Goal: Task Accomplishment & Management: Use online tool/utility

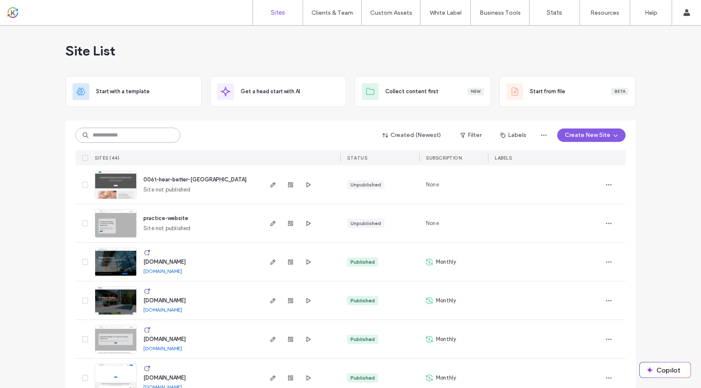
click at [148, 132] on input at bounding box center [127, 134] width 105 height 15
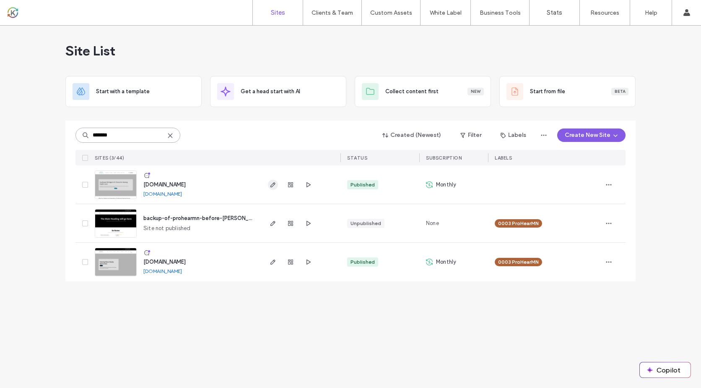
type input "*******"
click at [274, 185] on use "button" at bounding box center [273, 184] width 5 height 5
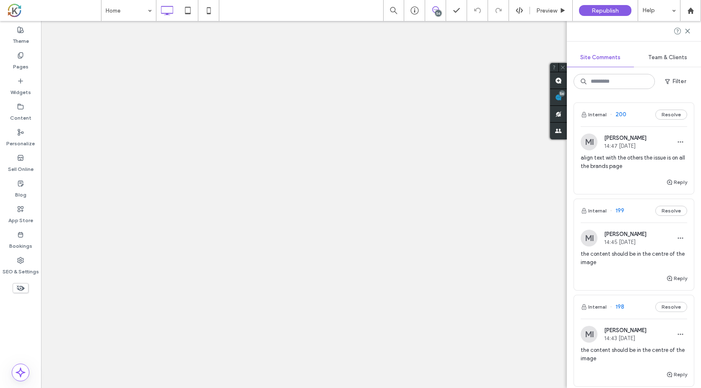
click at [19, 64] on label "Pages" at bounding box center [21, 65] width 16 height 12
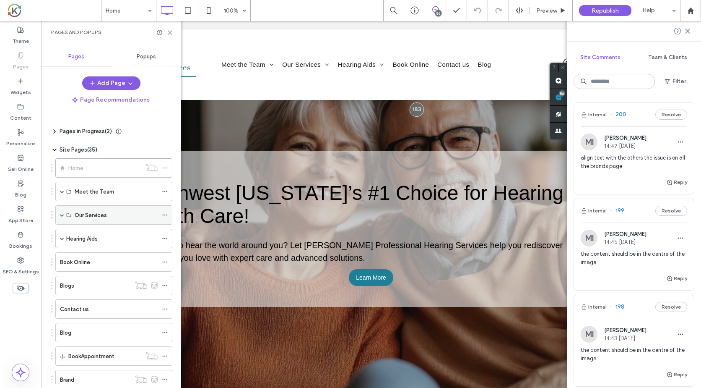
click at [111, 223] on div "Our Services" at bounding box center [116, 215] width 83 height 18
click at [62, 216] on span at bounding box center [62, 215] width 4 height 4
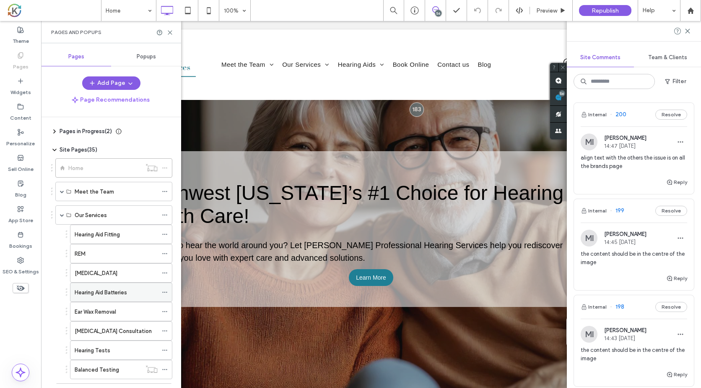
click at [96, 290] on label "Hearing Aid Batteries" at bounding box center [101, 292] width 52 height 15
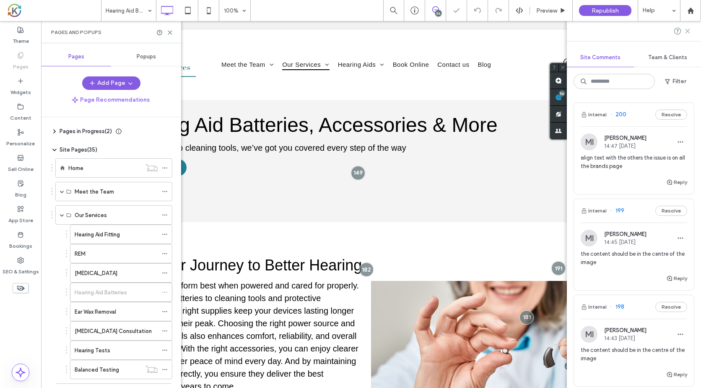
click at [690, 31] on icon at bounding box center [687, 31] width 7 height 7
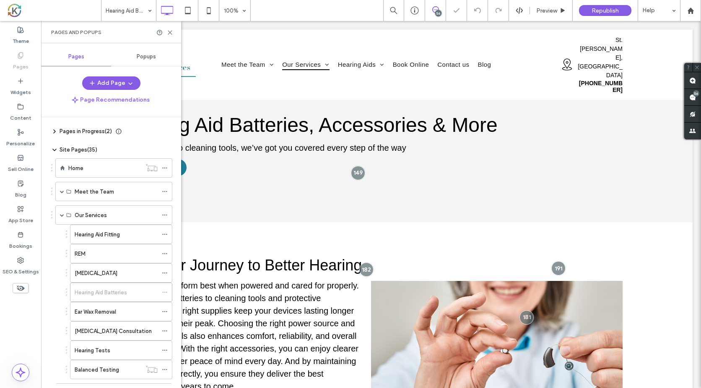
click at [167, 32] on div at bounding box center [164, 32] width 17 height 6
click at [167, 33] on icon at bounding box center [170, 32] width 6 height 6
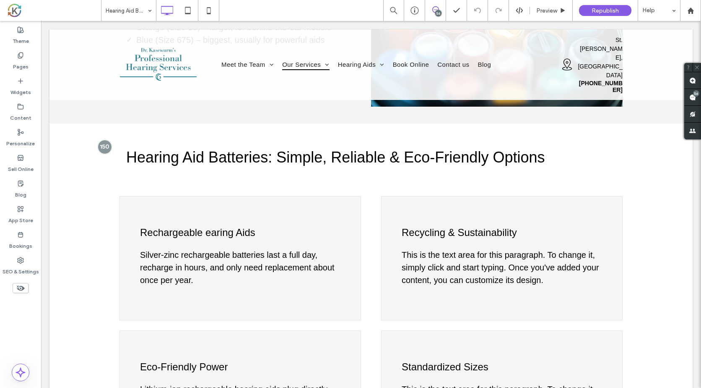
scroll to position [566, 0]
click at [209, 12] on icon at bounding box center [208, 10] width 17 height 17
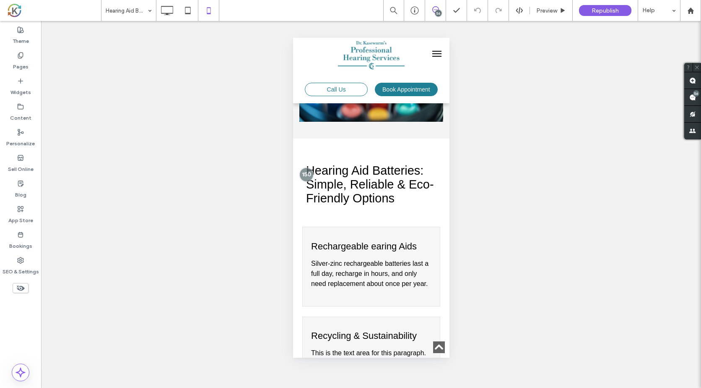
scroll to position [603, 0]
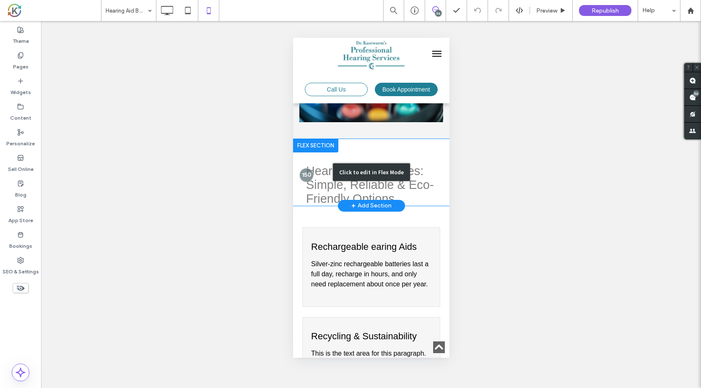
click at [397, 140] on div "Click to edit in Flex Mode" at bounding box center [371, 172] width 156 height 67
click at [397, 140] on div "Unhide? Yes Unhide? Yes Unhide? Yes Unhide? Yes Unhide? Yes Unhide? Yes Unhide?…" at bounding box center [371, 204] width 660 height 367
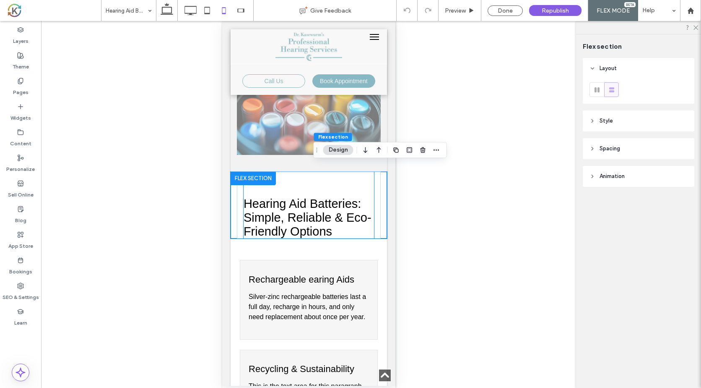
scroll to position [562, 0]
click at [242, 196] on div "Hearing Aid Batteries: Simple, Reliable & Eco-Friendly Options" at bounding box center [309, 205] width 144 height 67
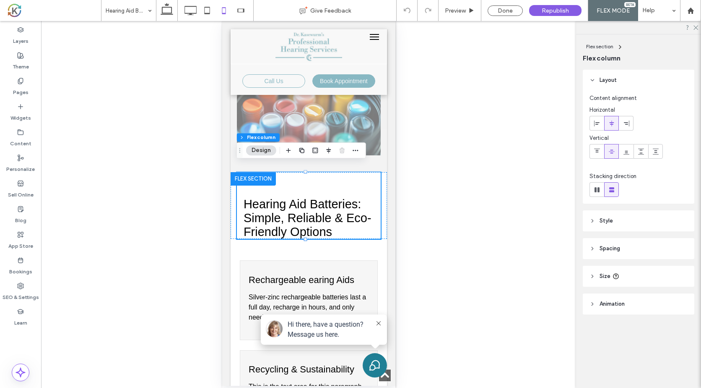
click at [621, 242] on header "Spacing" at bounding box center [639, 248] width 112 height 21
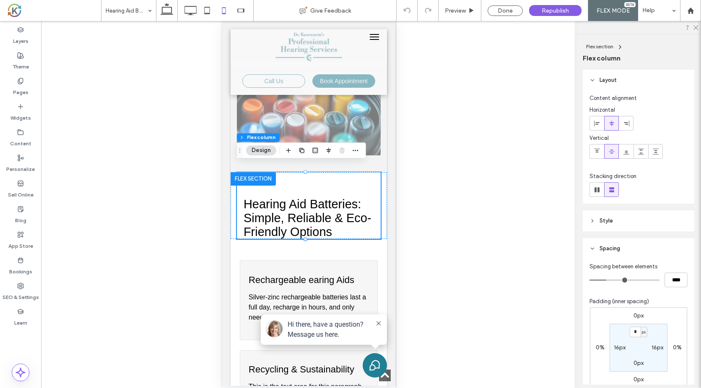
click at [618, 344] on label "16px" at bounding box center [620, 346] width 12 height 7
type input "**"
type input "*"
click at [658, 346] on label "16px" at bounding box center [658, 346] width 12 height 7
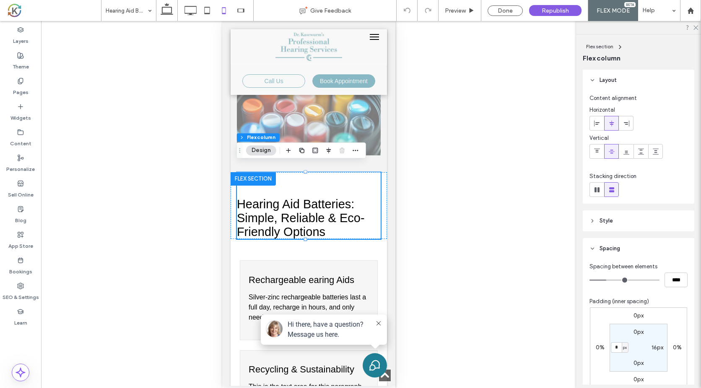
type input "**"
type input "*"
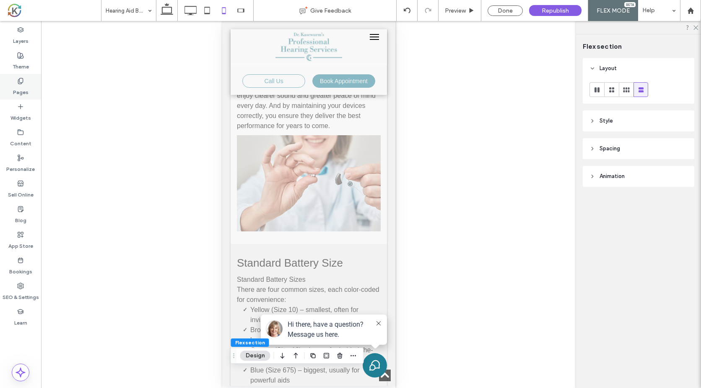
scroll to position [228, 0]
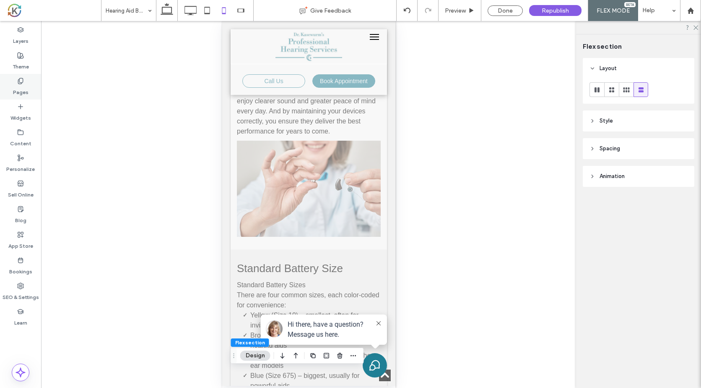
click at [25, 90] on label "Pages" at bounding box center [21, 90] width 16 height 12
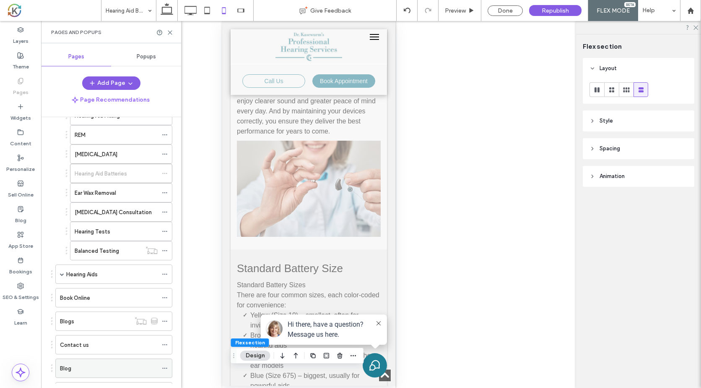
scroll to position [118, 0]
click at [113, 270] on div "Hearing Aids" at bounding box center [111, 274] width 91 height 9
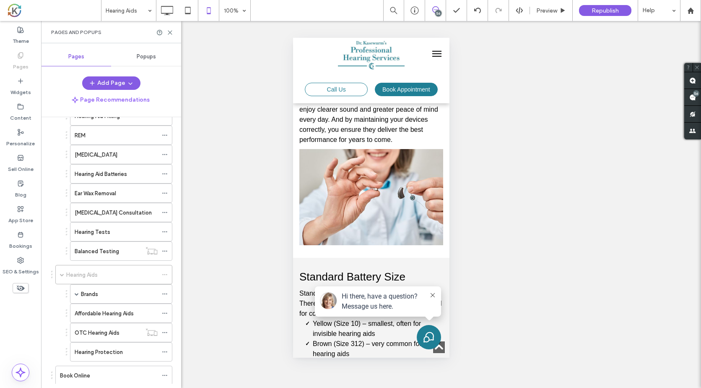
scroll to position [0, 0]
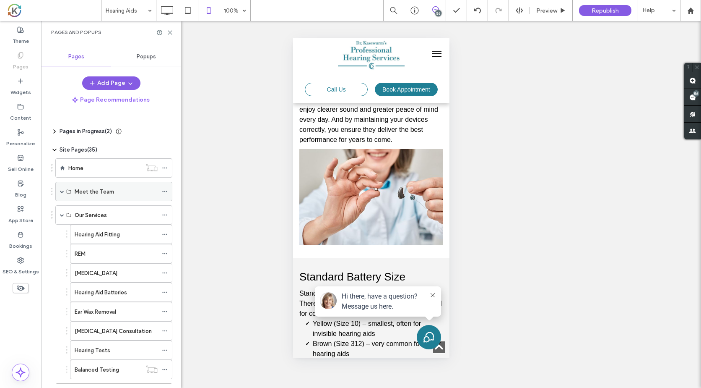
click at [62, 193] on span at bounding box center [62, 191] width 4 height 4
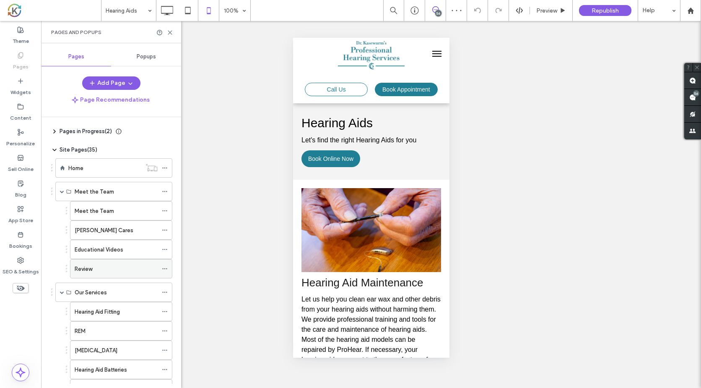
click at [97, 265] on div "Review" at bounding box center [116, 268] width 83 height 9
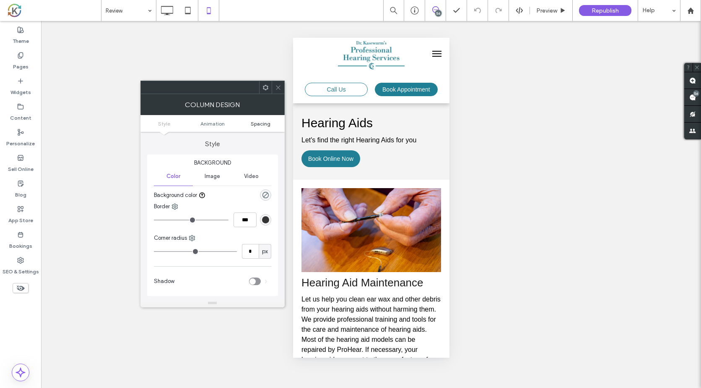
click at [258, 125] on span "Spacing" at bounding box center [261, 123] width 20 height 6
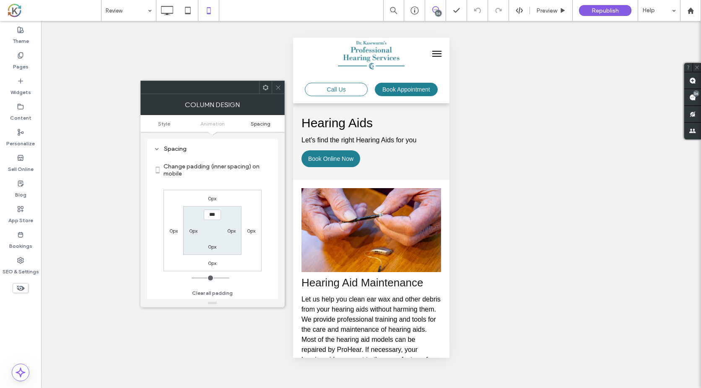
scroll to position [190, 0]
click at [274, 87] on div at bounding box center [278, 87] width 13 height 13
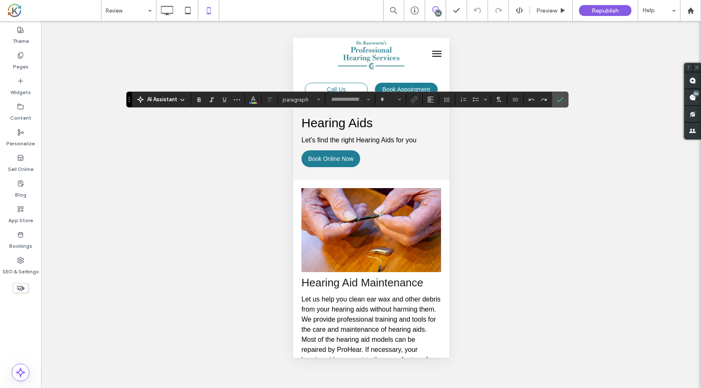
type input "*********"
type input "**"
click at [429, 98] on use "Alignment" at bounding box center [431, 99] width 6 height 6
click at [441, 128] on div "ui.textEditor.alignment.center" at bounding box center [439, 125] width 11 height 7
click at [557, 96] on icon "Confirm" at bounding box center [560, 99] width 7 height 7
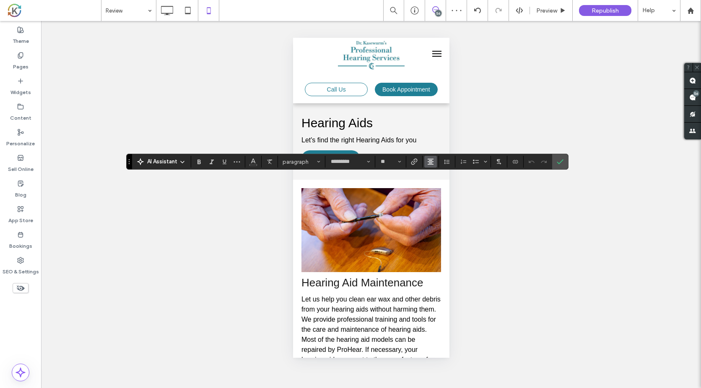
click at [435, 159] on button "Alignment" at bounding box center [430, 162] width 13 height 12
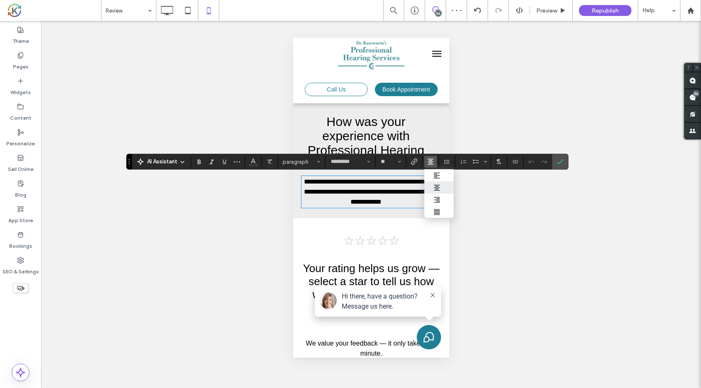
scroll to position [0, 0]
click at [438, 182] on label "ui.textEditor.alignment.center" at bounding box center [438, 187] width 29 height 12
click at [561, 154] on label "Confirm" at bounding box center [560, 161] width 13 height 15
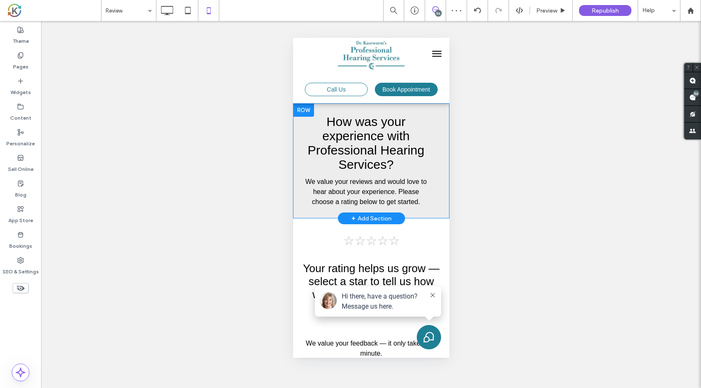
click at [300, 174] on div "How was your experience with Professional Hearing Services? We value your revie…" at bounding box center [371, 160] width 156 height 115
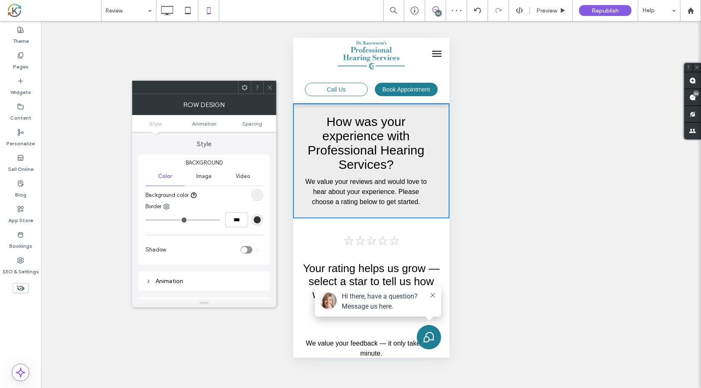
click at [269, 93] on span at bounding box center [270, 87] width 6 height 13
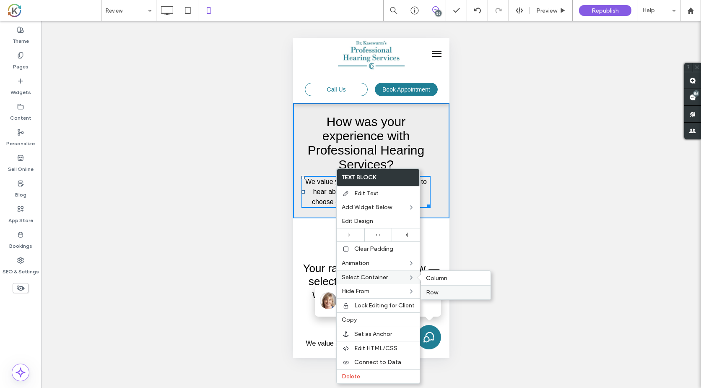
click at [432, 287] on div "Row" at bounding box center [456, 292] width 70 height 14
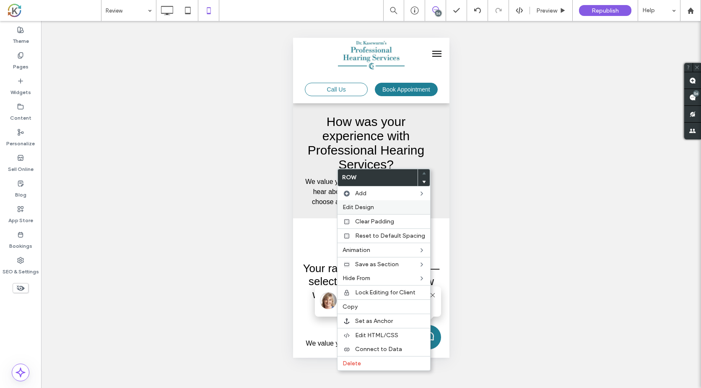
click at [357, 208] on span "Edit Design" at bounding box center [358, 206] width 31 height 7
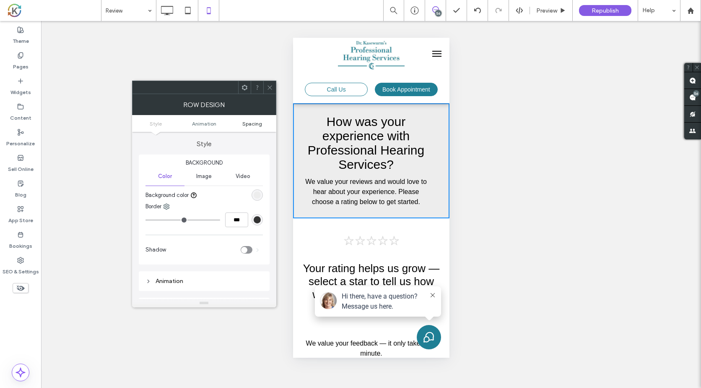
click at [249, 126] on span "Spacing" at bounding box center [252, 123] width 20 height 6
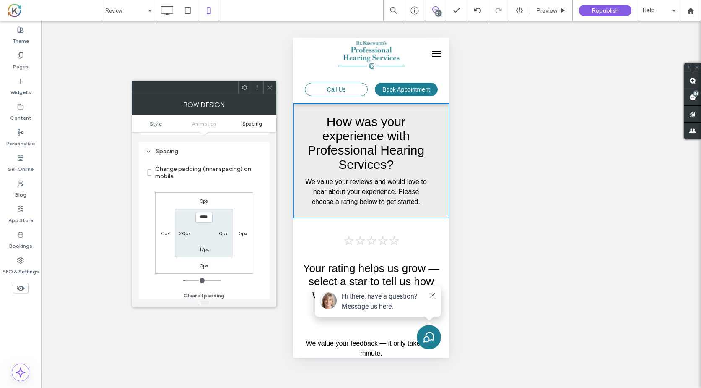
scroll to position [159, 0]
click at [226, 232] on label "0px" at bounding box center [223, 230] width 8 height 6
type input "*"
type input "**"
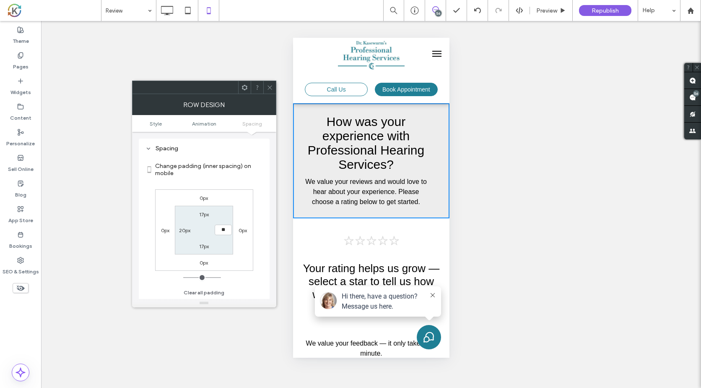
type input "****"
click at [269, 90] on icon at bounding box center [270, 87] width 6 height 6
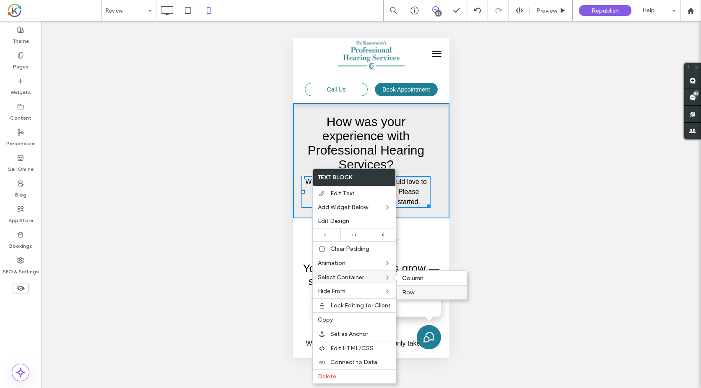
click at [419, 289] on label "Row" at bounding box center [432, 292] width 60 height 7
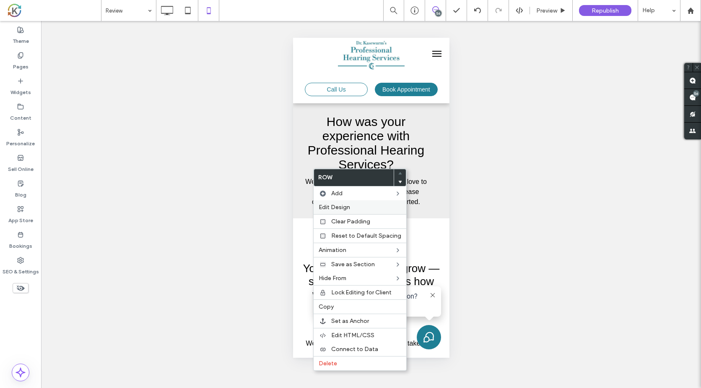
click at [378, 209] on label "Edit Design" at bounding box center [360, 206] width 83 height 7
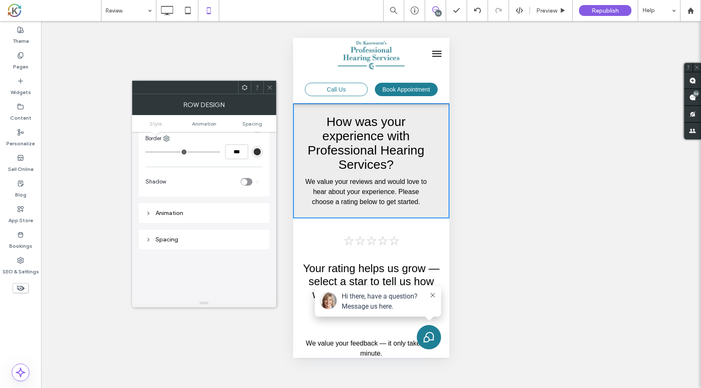
scroll to position [74, 0]
click at [200, 228] on div "Spacing" at bounding box center [204, 233] width 117 height 11
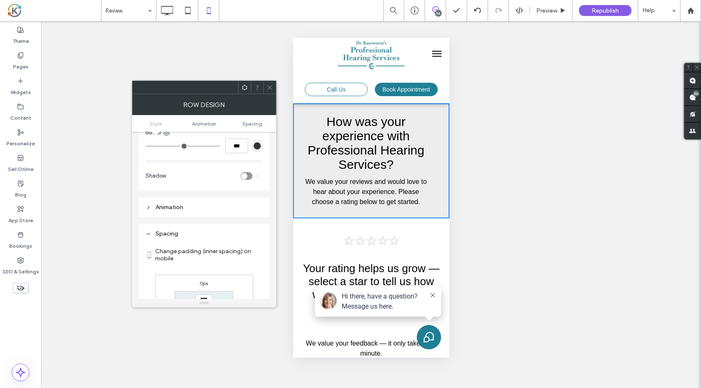
scroll to position [0, 0]
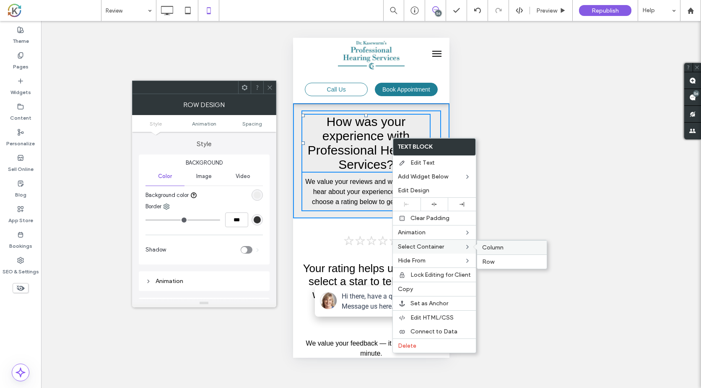
click at [486, 247] on span "Column" at bounding box center [492, 247] width 21 height 7
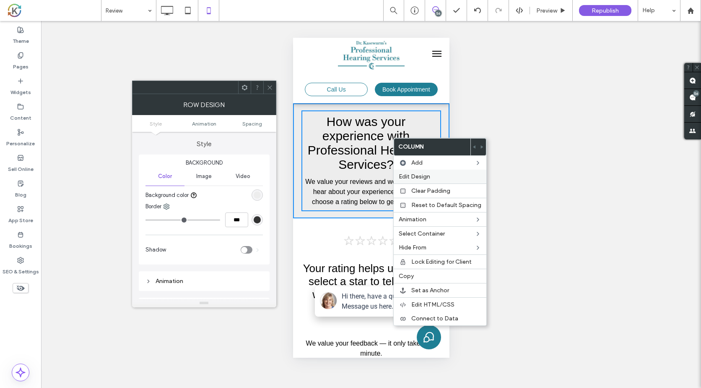
click at [444, 180] on label "Edit Design" at bounding box center [440, 176] width 83 height 7
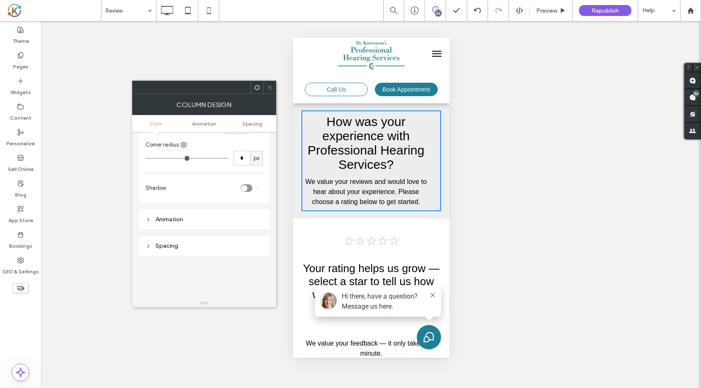
scroll to position [97, 0]
click at [217, 236] on div "Spacing" at bounding box center [204, 242] width 131 height 20
click at [173, 239] on div "Spacing" at bounding box center [204, 241] width 117 height 7
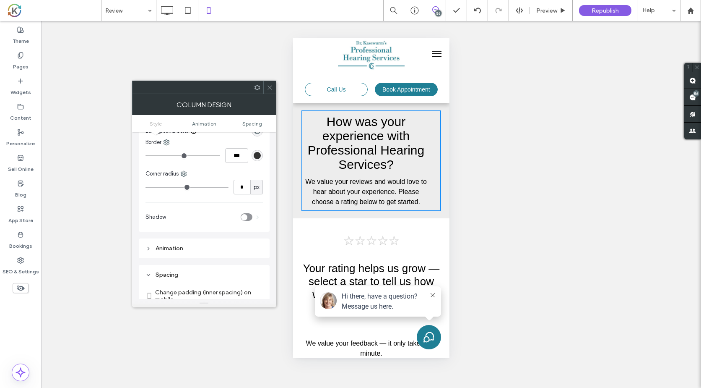
scroll to position [0, 0]
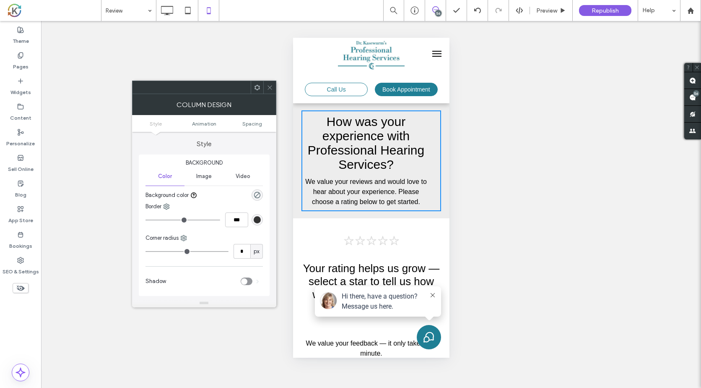
click at [270, 90] on icon at bounding box center [270, 87] width 6 height 6
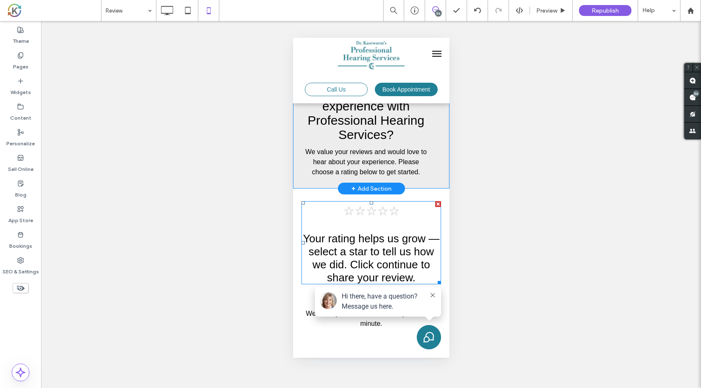
scroll to position [26, 0]
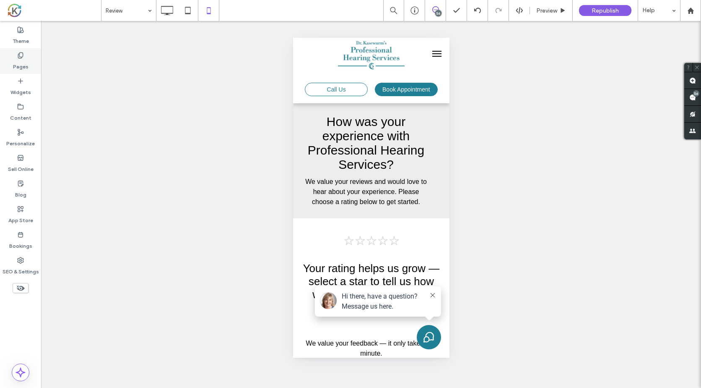
click at [21, 54] on icon at bounding box center [20, 55] width 7 height 7
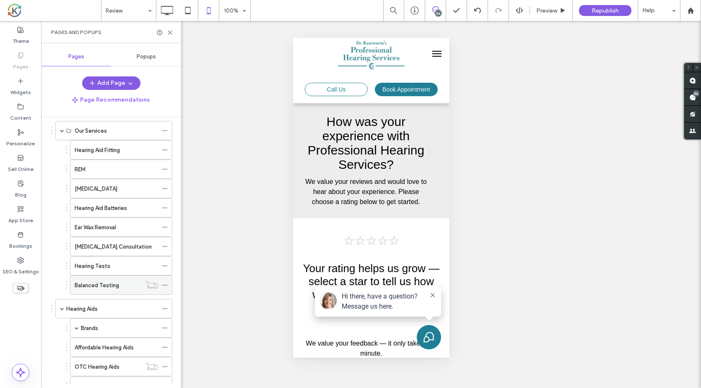
scroll to position [162, 0]
click at [113, 307] on div "Hearing Aids" at bounding box center [111, 308] width 91 height 9
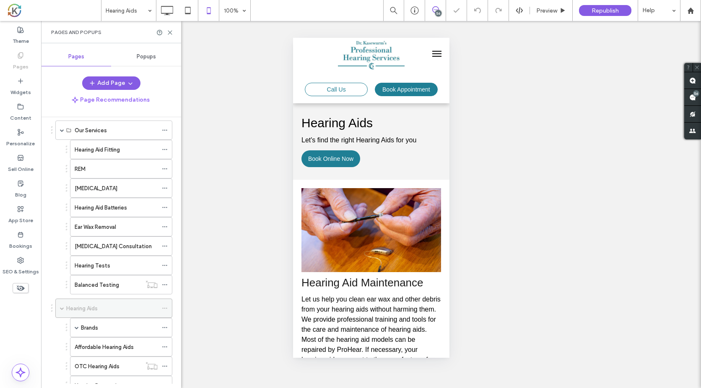
scroll to position [0, 0]
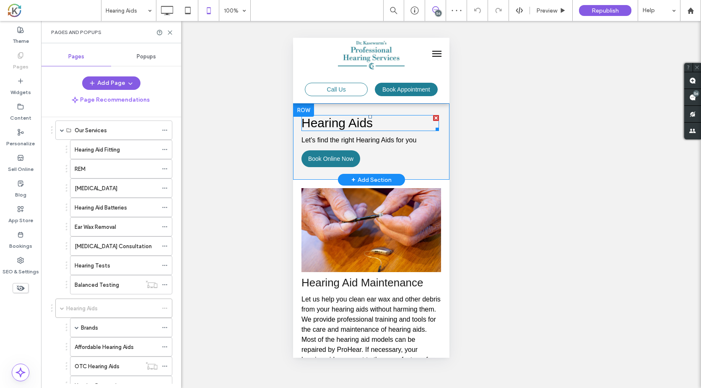
click at [382, 123] on h1 "Hearing Aids" at bounding box center [370, 123] width 138 height 14
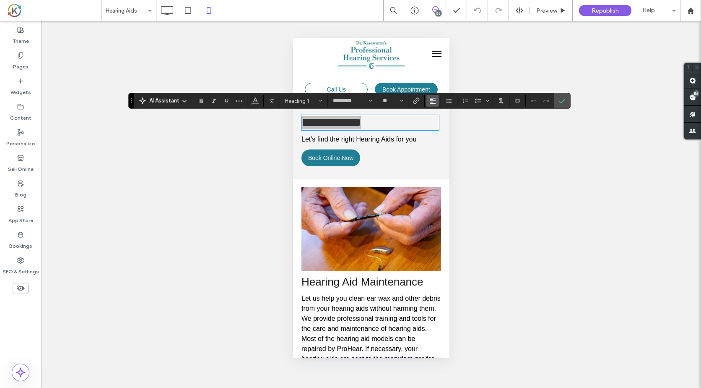
click at [435, 101] on use "Alignment" at bounding box center [433, 101] width 6 height 6
click at [440, 122] on label "ui.textEditor.alignment.center" at bounding box center [441, 126] width 29 height 12
click at [562, 105] on span "Confirm" at bounding box center [561, 100] width 4 height 15
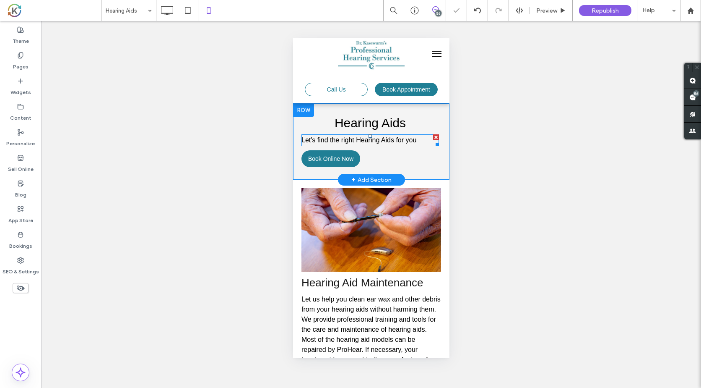
click at [409, 142] on span "Let's find the right Hearing Aids for you" at bounding box center [358, 139] width 115 height 7
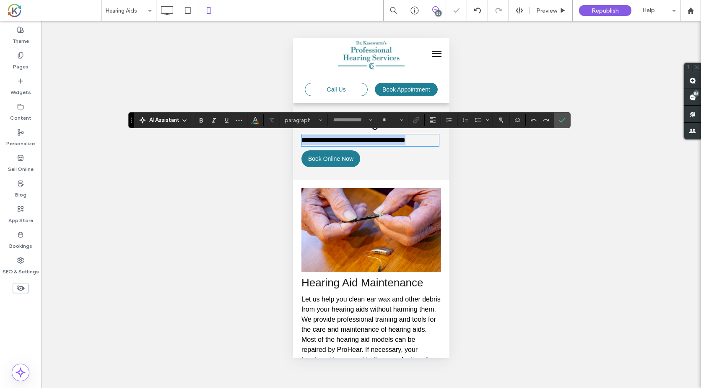
type input "*********"
type input "**"
click at [433, 124] on span "Alignment" at bounding box center [432, 119] width 7 height 11
click at [440, 143] on use "ui.textEditor.alignment.center" at bounding box center [439, 146] width 6 height 6
click at [565, 115] on span "Confirm" at bounding box center [562, 120] width 7 height 14
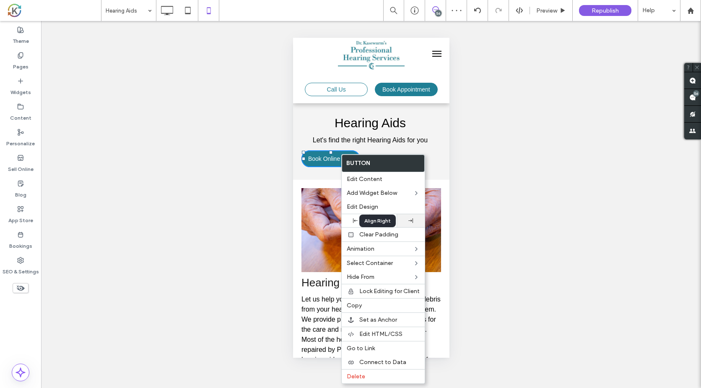
click at [407, 221] on div at bounding box center [410, 220] width 19 height 5
click at [384, 223] on icon at bounding box center [382, 220] width 5 height 5
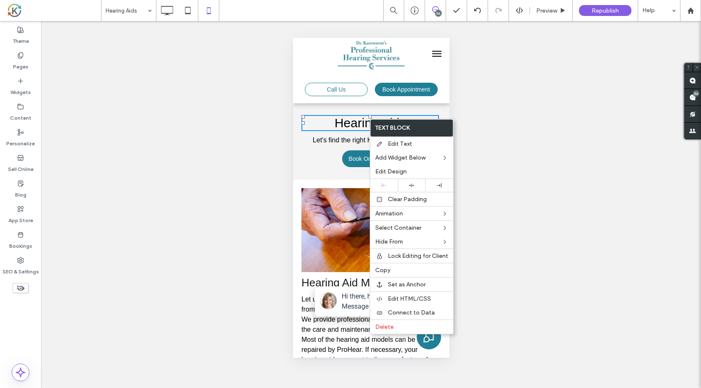
click at [348, 120] on span "Hearing Aids" at bounding box center [369, 123] width 71 height 14
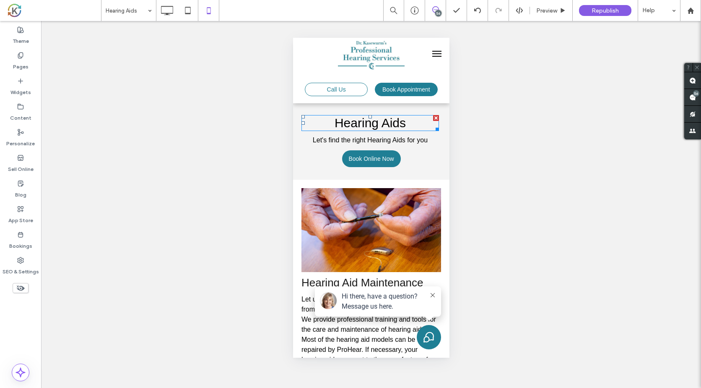
click at [348, 120] on span "Hearing Aids" at bounding box center [369, 123] width 71 height 14
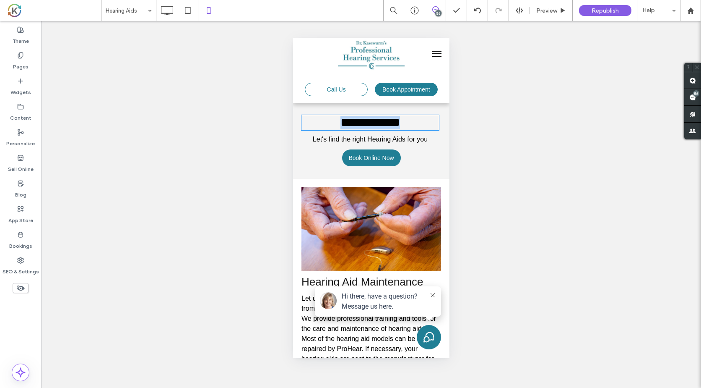
type input "*********"
type input "**"
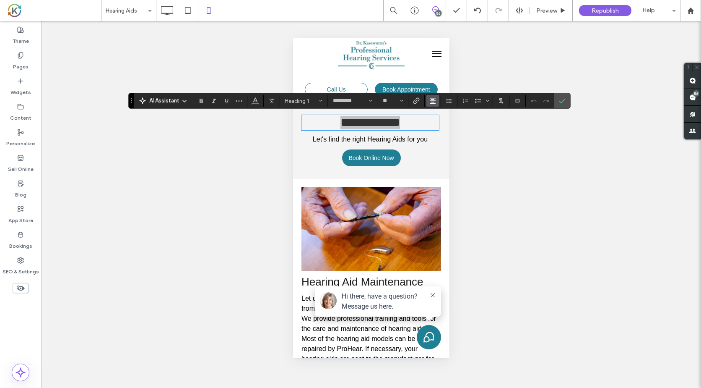
click at [432, 101] on use "Alignment" at bounding box center [433, 101] width 6 height 6
click at [437, 112] on use "ui.textEditor.alignment.left" at bounding box center [439, 115] width 6 height 6
click at [564, 100] on use "Confirm" at bounding box center [562, 101] width 7 height 5
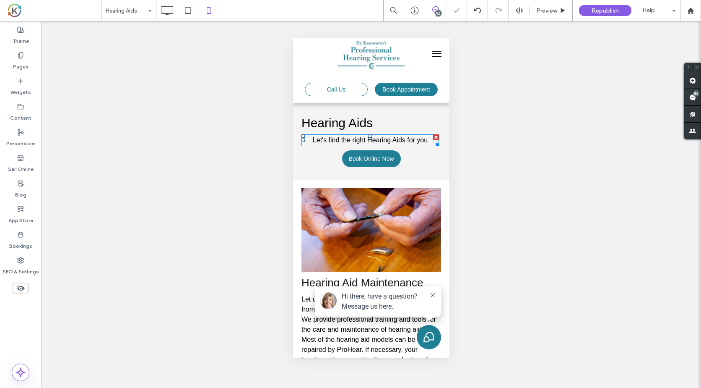
click at [406, 135] on p "Let's find the right Hearing Aids for you" at bounding box center [370, 140] width 138 height 10
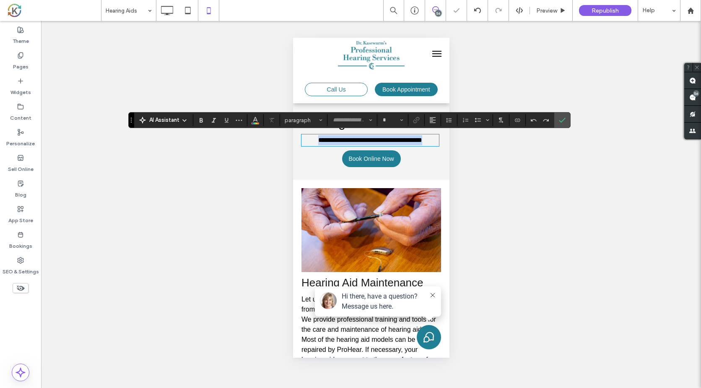
type input "*********"
type input "**"
click at [433, 122] on icon "Alignment" at bounding box center [432, 120] width 7 height 7
click at [438, 133] on use "ui.textEditor.alignment.left" at bounding box center [439, 134] width 6 height 6
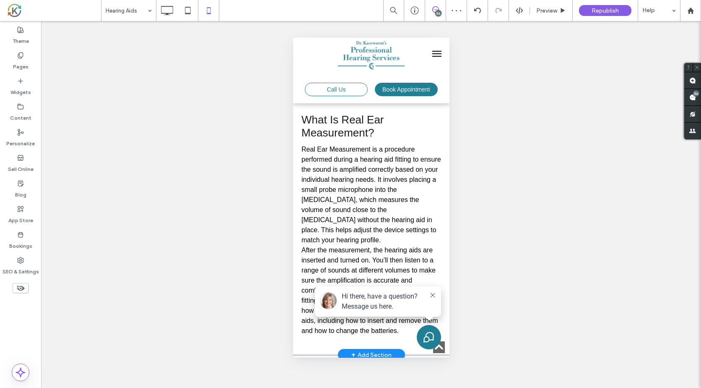
scroll to position [715, 0]
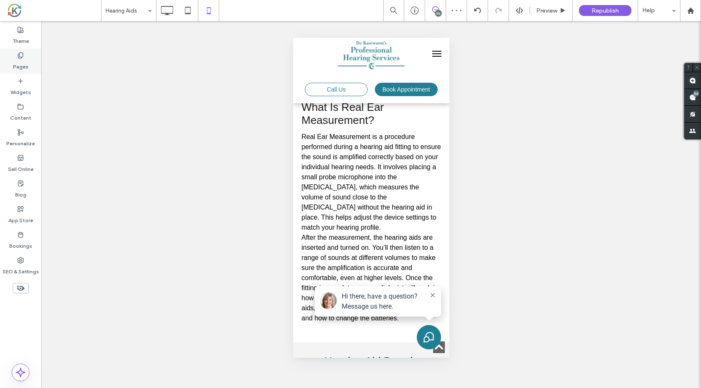
click at [25, 61] on label "Pages" at bounding box center [21, 65] width 16 height 12
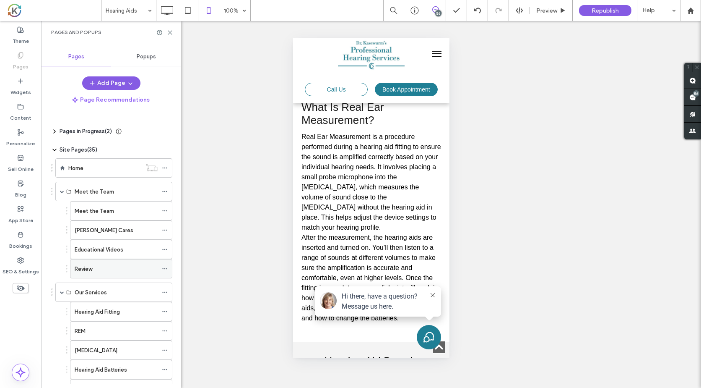
click at [114, 264] on div "Review" at bounding box center [116, 268] width 83 height 9
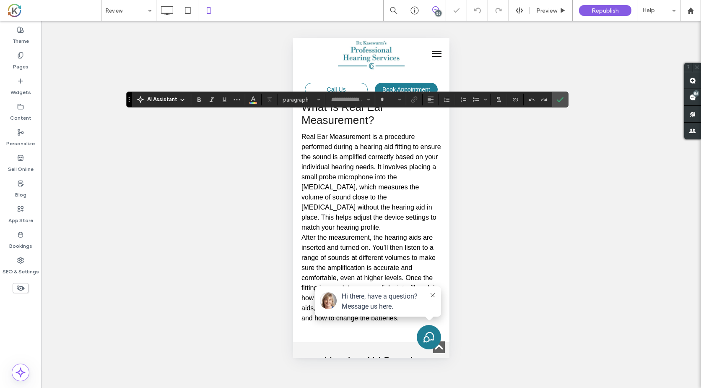
type input "*********"
type input "**"
click at [432, 97] on use "Alignment" at bounding box center [431, 99] width 6 height 6
click at [436, 110] on icon "ui.textEditor.alignment.left" at bounding box center [437, 113] width 7 height 7
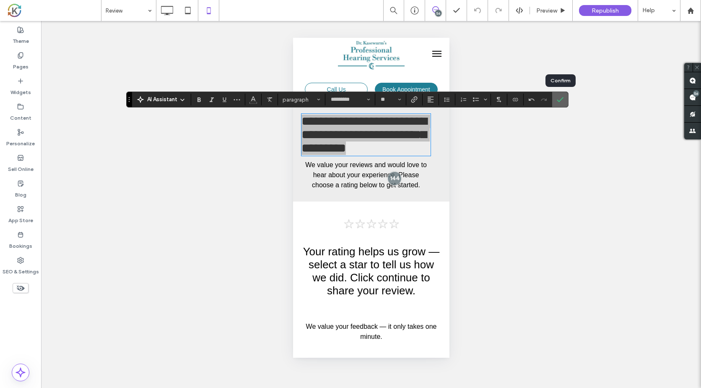
click at [556, 99] on label "Confirm" at bounding box center [560, 99] width 13 height 15
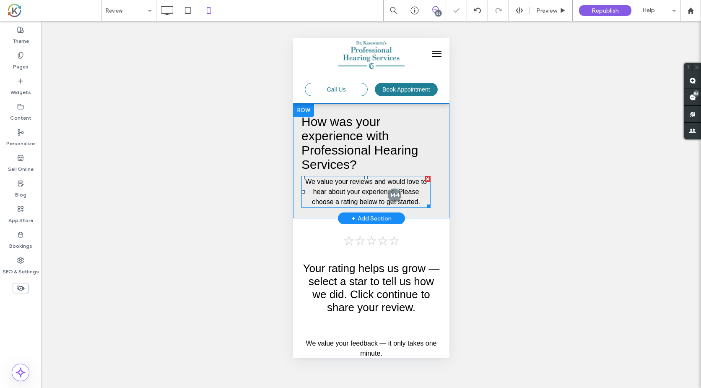
click at [374, 191] on span "We value your reviews and would love to hear about your experience. Please choo…" at bounding box center [366, 191] width 122 height 27
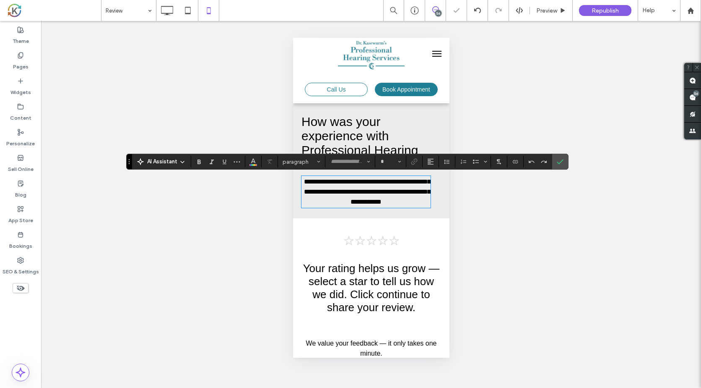
type input "*********"
type input "**"
click at [429, 164] on icon "Alignment" at bounding box center [430, 161] width 7 height 7
click at [434, 178] on use "ui.textEditor.alignment.left" at bounding box center [437, 175] width 6 height 6
click at [565, 159] on label "Confirm" at bounding box center [560, 161] width 13 height 15
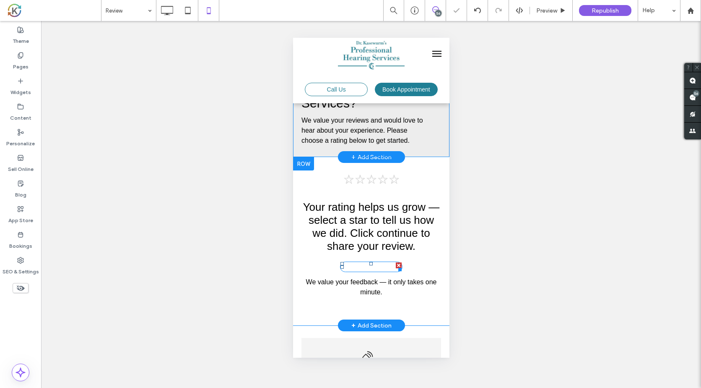
scroll to position [65, 0]
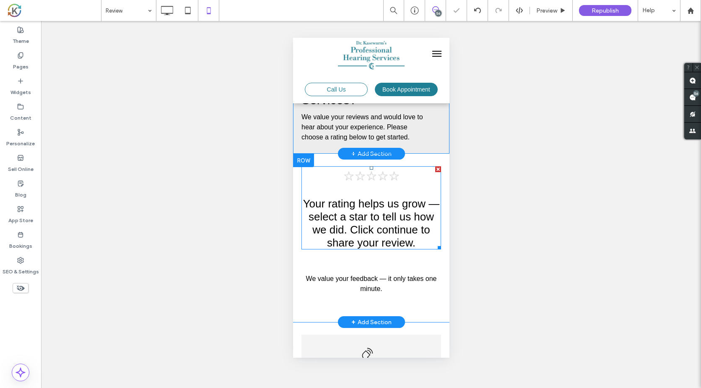
click at [370, 218] on span at bounding box center [371, 207] width 140 height 83
click at [370, 218] on h2 "Your rating helps us grow — select a star to tell us how we did. Click continue…" at bounding box center [371, 223] width 140 height 52
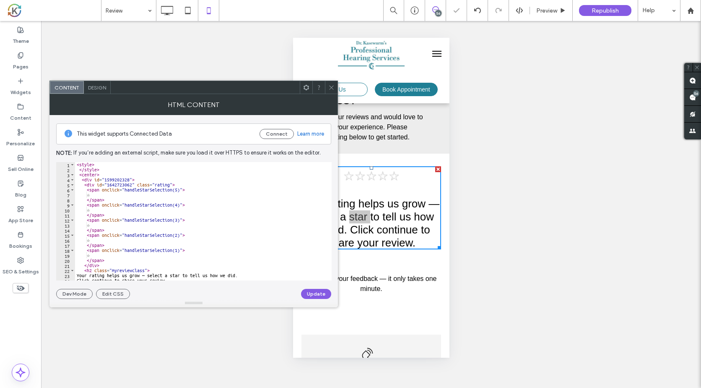
click at [330, 89] on icon at bounding box center [331, 87] width 6 height 6
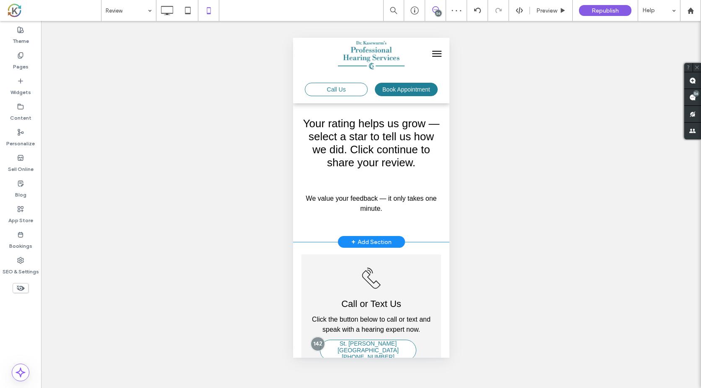
scroll to position [146, 0]
click at [376, 200] on span "We value your feedback — it only takes one minute." at bounding box center [371, 201] width 131 height 17
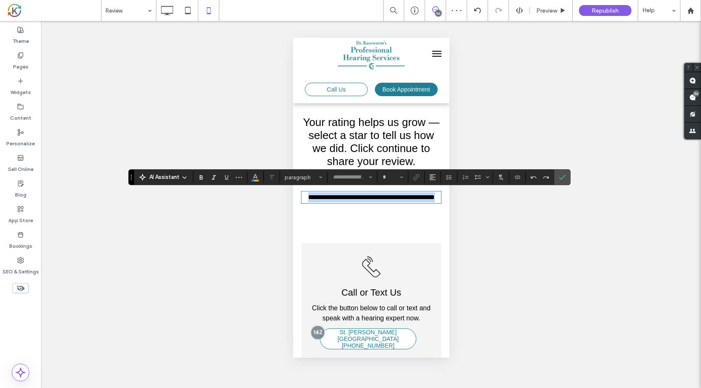
click at [376, 200] on span "**********" at bounding box center [371, 197] width 127 height 6
type input "*********"
type input "**"
click at [437, 175] on button "Alignment" at bounding box center [433, 177] width 13 height 12
click at [442, 190] on icon "ui.textEditor.alignment.left" at bounding box center [439, 190] width 7 height 7
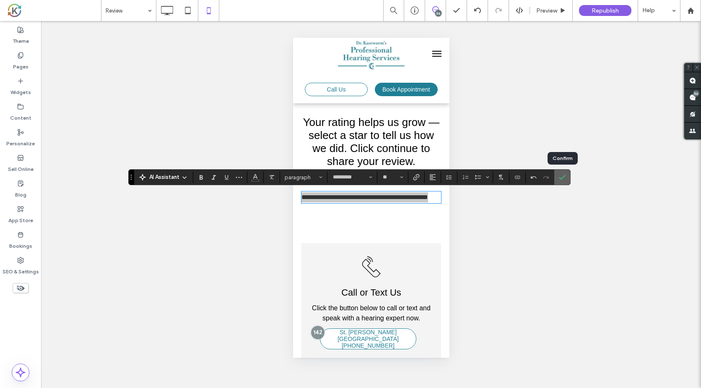
click at [562, 173] on span "Confirm" at bounding box center [561, 176] width 4 height 15
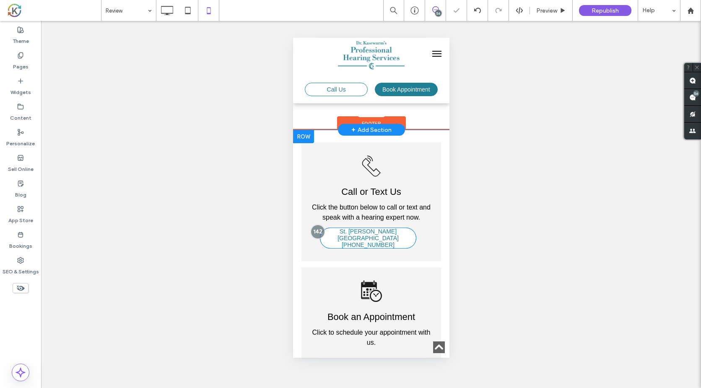
scroll to position [257, 0]
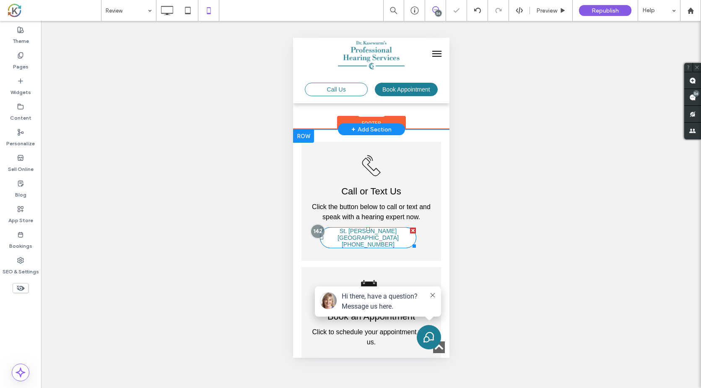
click at [407, 235] on span "St. Joseph, MI (269) 399-5495" at bounding box center [368, 237] width 96 height 20
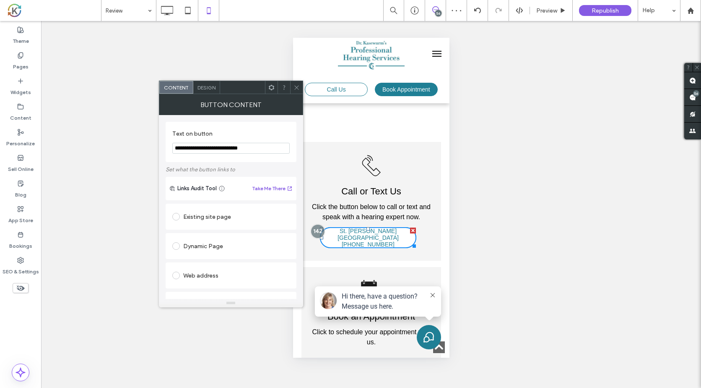
click at [213, 88] on span "Design" at bounding box center [207, 87] width 18 height 6
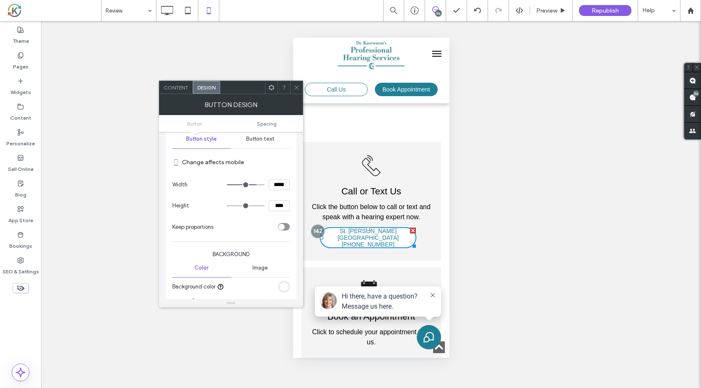
scroll to position [77, 0]
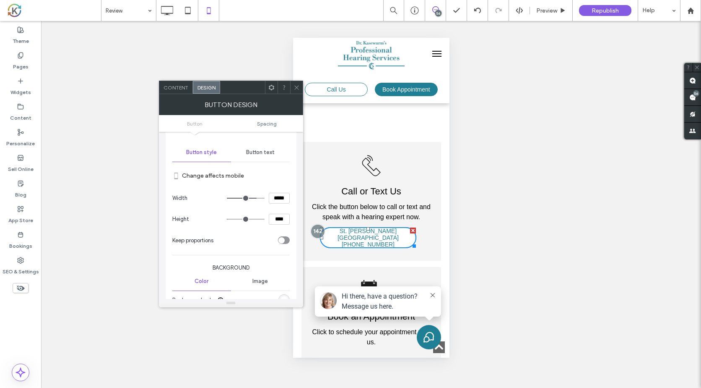
click at [262, 151] on span "Button text" at bounding box center [260, 152] width 29 height 7
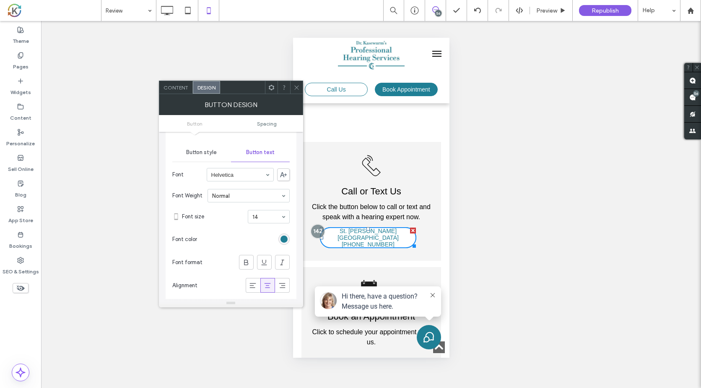
click at [212, 151] on span "Button style" at bounding box center [201, 152] width 31 height 7
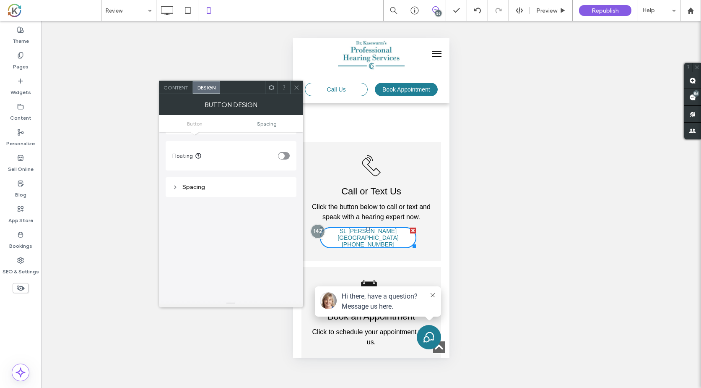
scroll to position [323, 0]
click at [212, 180] on div "Spacing" at bounding box center [231, 187] width 131 height 20
click at [214, 187] on div "Spacing" at bounding box center [230, 186] width 117 height 7
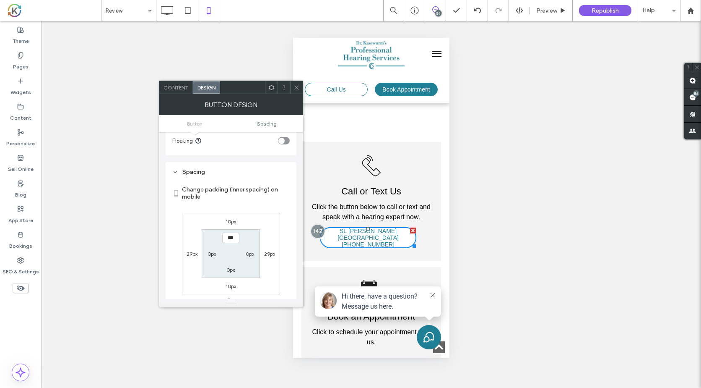
scroll to position [338, 0]
click at [298, 86] on icon at bounding box center [297, 87] width 6 height 6
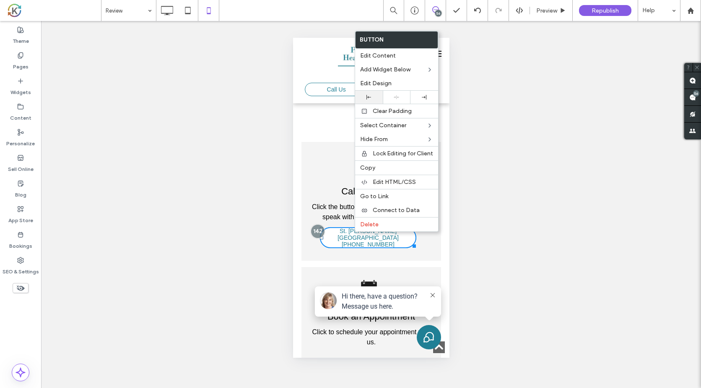
click at [369, 101] on div at bounding box center [369, 97] width 28 height 13
click at [394, 99] on icon at bounding box center [396, 96] width 5 height 5
click at [435, 255] on div "Call or Text Us Click the button below to call or text and speak with a hearing…" at bounding box center [371, 265] width 156 height 273
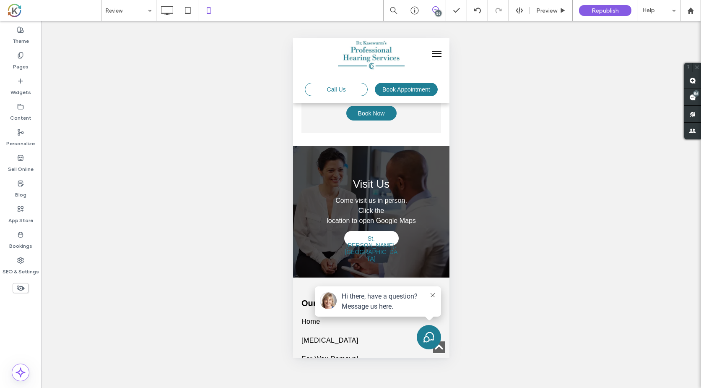
scroll to position [510, 0]
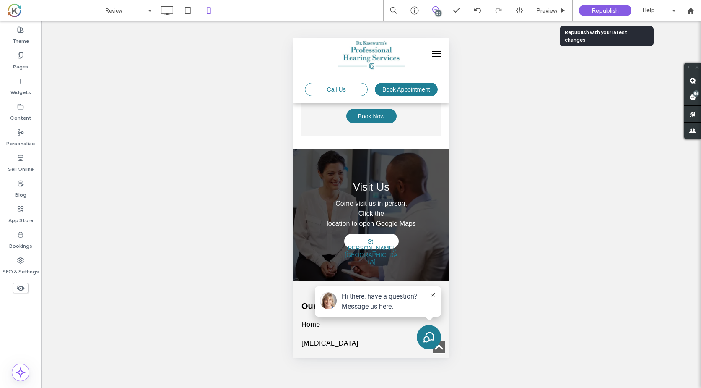
click at [611, 9] on span "Republish" at bounding box center [605, 10] width 27 height 7
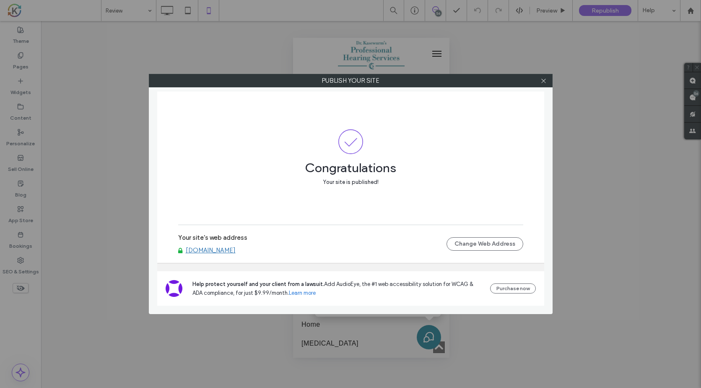
click at [548, 81] on div at bounding box center [544, 80] width 13 height 13
click at [544, 81] on use at bounding box center [543, 80] width 4 height 4
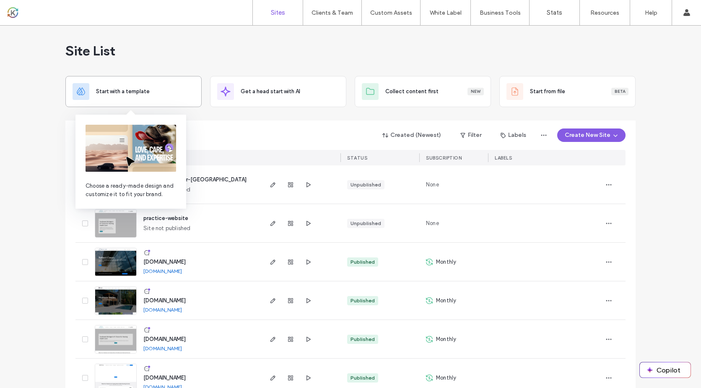
click at [155, 97] on div "Start with a template" at bounding box center [134, 91] width 122 height 17
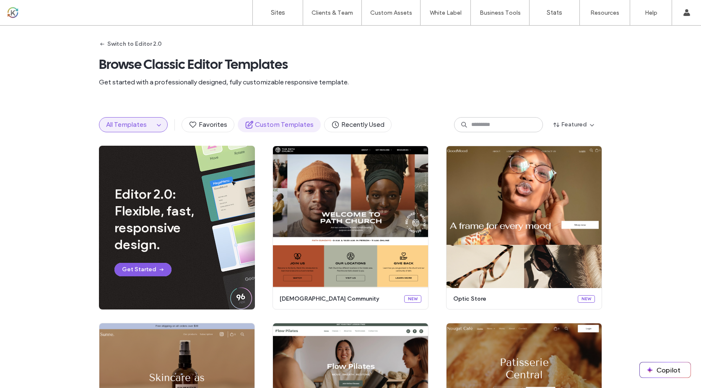
click at [296, 123] on span "Custom Templates" at bounding box center [279, 124] width 69 height 9
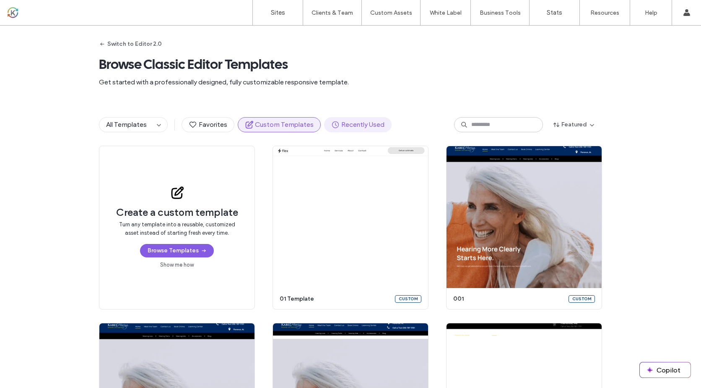
click at [348, 125] on span "Recently Used" at bounding box center [357, 124] width 53 height 9
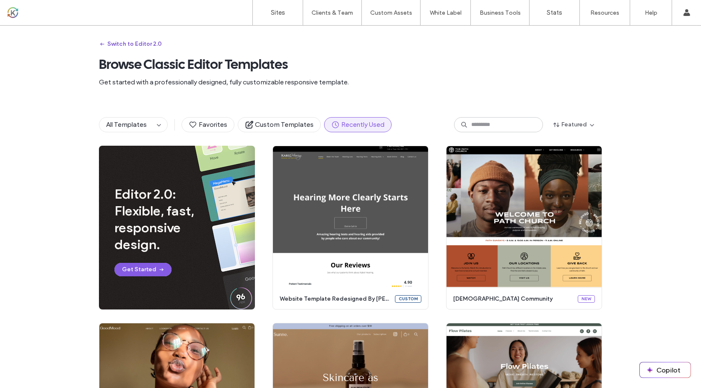
click at [119, 44] on button "Switch to Editor 2.0" at bounding box center [130, 43] width 63 height 13
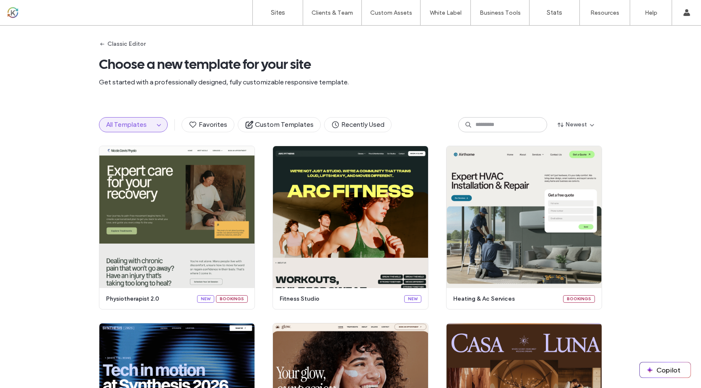
click at [16, 11] on div at bounding box center [53, 12] width 95 height 13
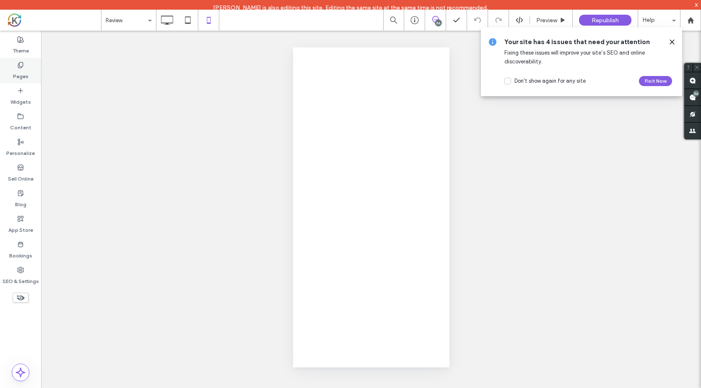
click at [18, 67] on use at bounding box center [20, 64] width 5 height 5
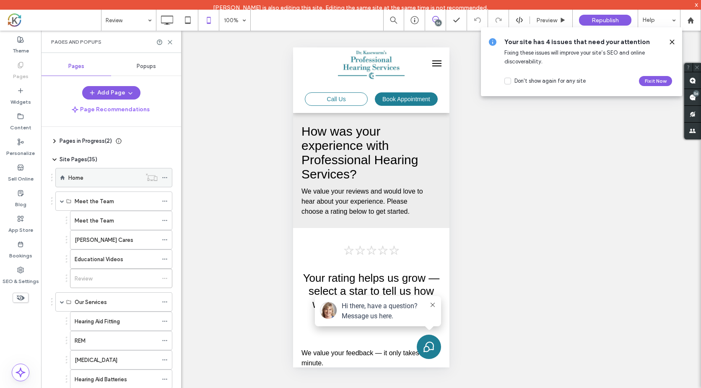
click at [86, 176] on div "Home" at bounding box center [104, 177] width 73 height 9
click at [671, 41] on div at bounding box center [350, 194] width 701 height 388
